Goal: Task Accomplishment & Management: Complete application form

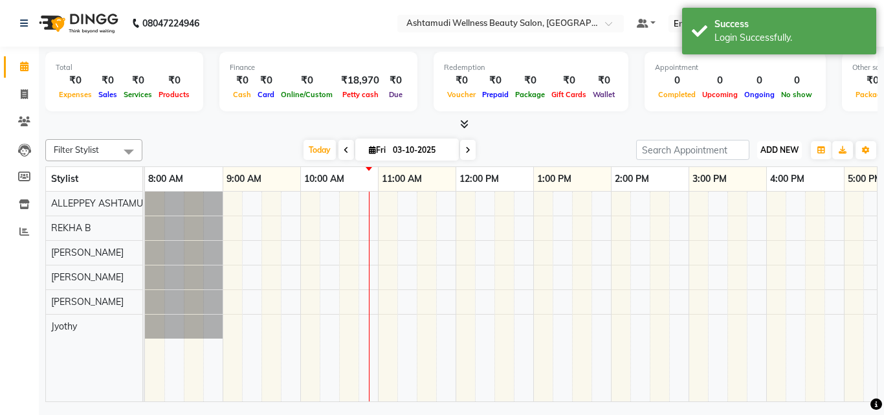
click at [785, 149] on span "ADD NEW" at bounding box center [779, 150] width 38 height 10
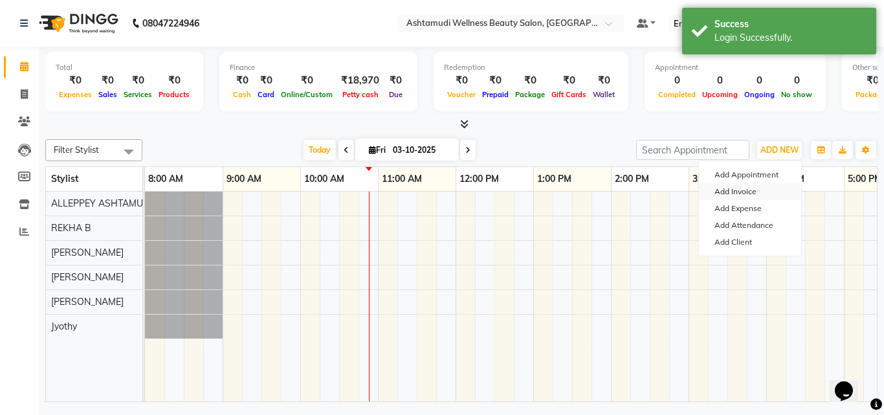
click at [745, 185] on link "Add Invoice" at bounding box center [750, 191] width 102 height 17
select select "service"
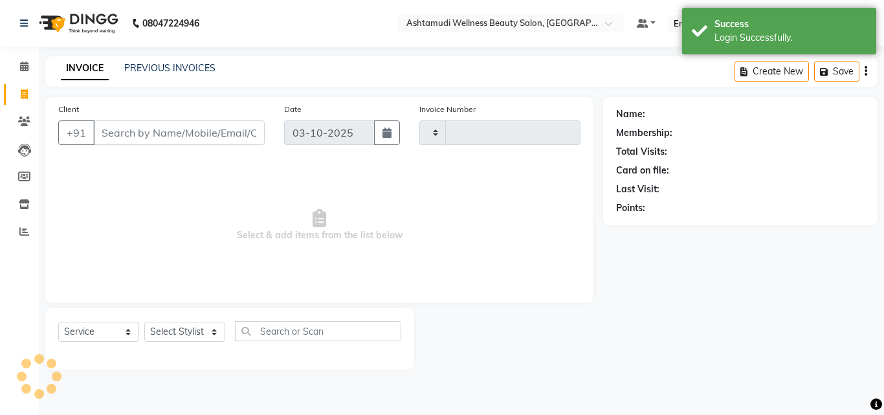
type input "1608"
select select "4626"
click at [175, 324] on select "Select Stylist ALLEPPEY ASHTAMUDI Jyothy [PERSON_NAME] [PERSON_NAME]" at bounding box center [184, 332] width 81 height 20
select select "57585"
click at [144, 322] on select "Select Stylist ALLEPPEY ASHTAMUDI Jyothy [PERSON_NAME] [PERSON_NAME]" at bounding box center [184, 332] width 81 height 20
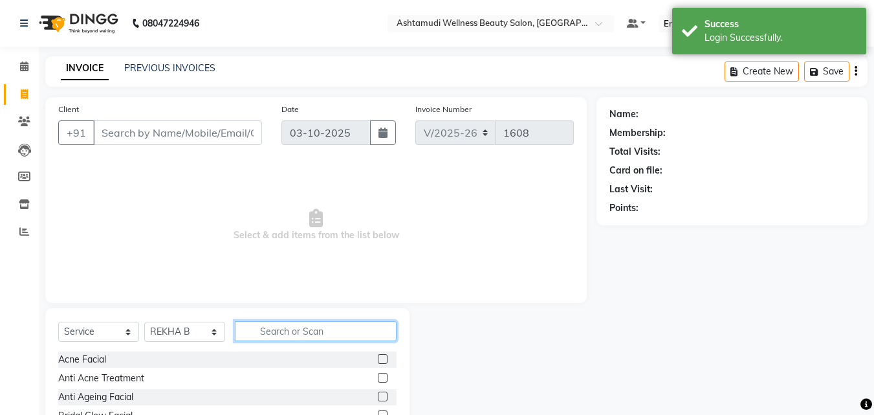
click at [285, 333] on input "text" at bounding box center [316, 331] width 162 height 20
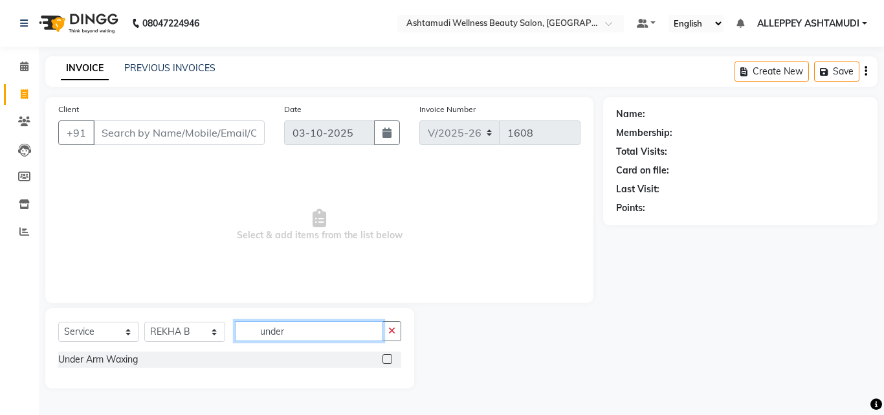
type input "under"
click at [388, 362] on label at bounding box center [387, 359] width 10 height 10
click at [388, 362] on input "checkbox" at bounding box center [386, 359] width 8 height 8
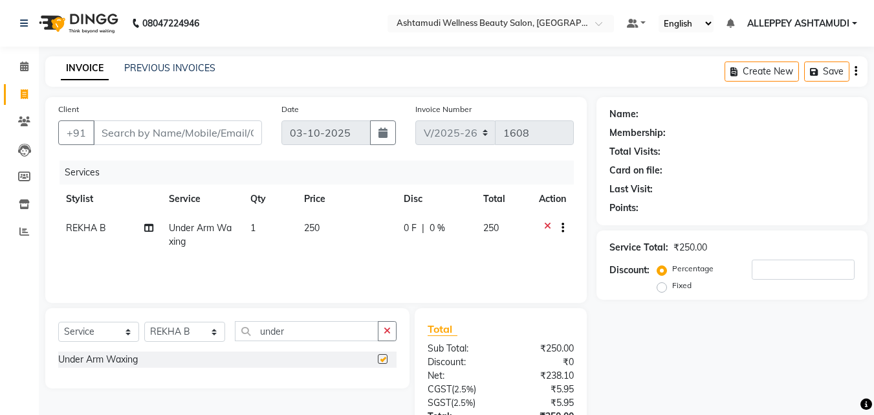
checkbox input "false"
click at [396, 326] on button "button" at bounding box center [387, 331] width 19 height 20
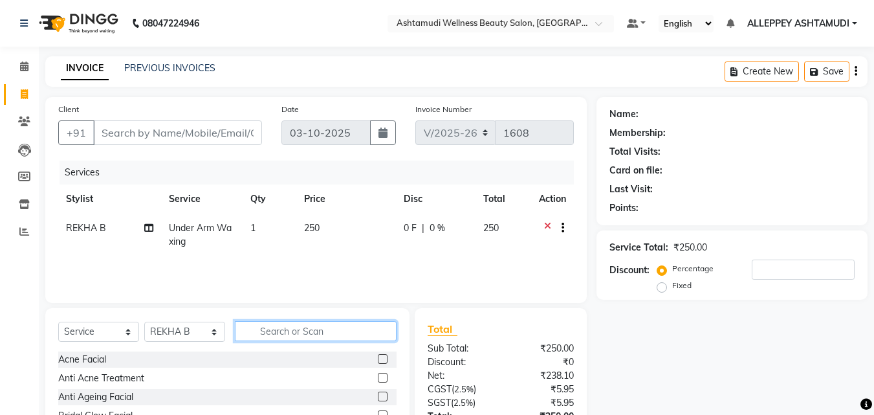
click at [384, 327] on input "text" at bounding box center [316, 331] width 162 height 20
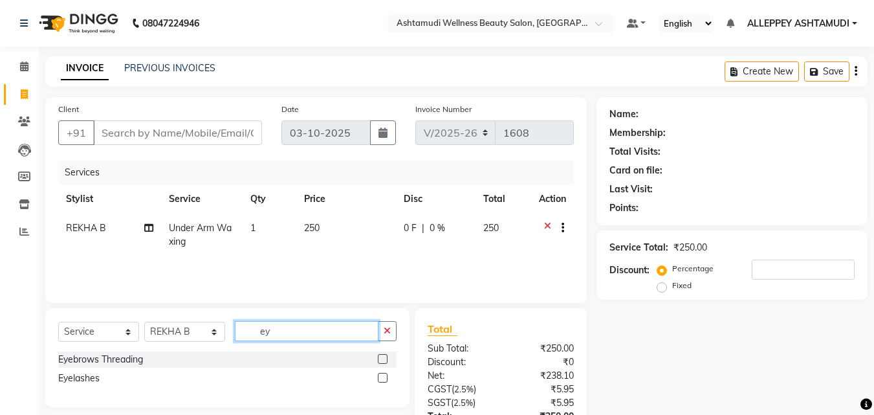
type input "ey"
click at [379, 354] on label at bounding box center [383, 359] width 10 height 10
click at [379, 355] on input "checkbox" at bounding box center [382, 359] width 8 height 8
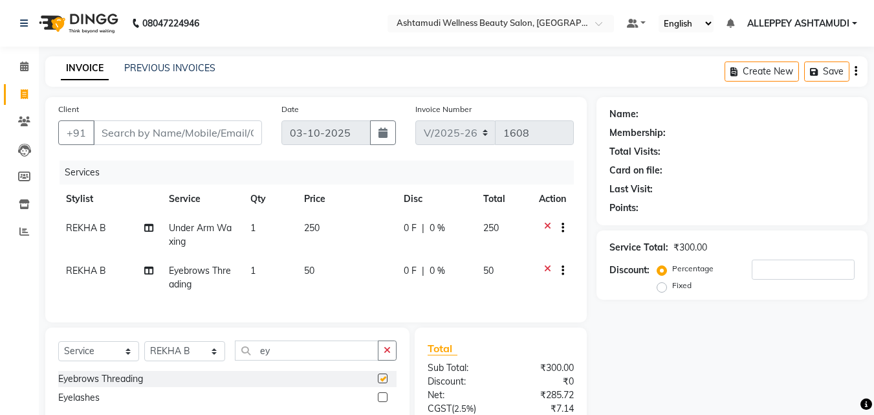
checkbox input "false"
click at [215, 134] on input "Client" at bounding box center [177, 132] width 169 height 25
